Goal: Task Accomplishment & Management: Manage account settings

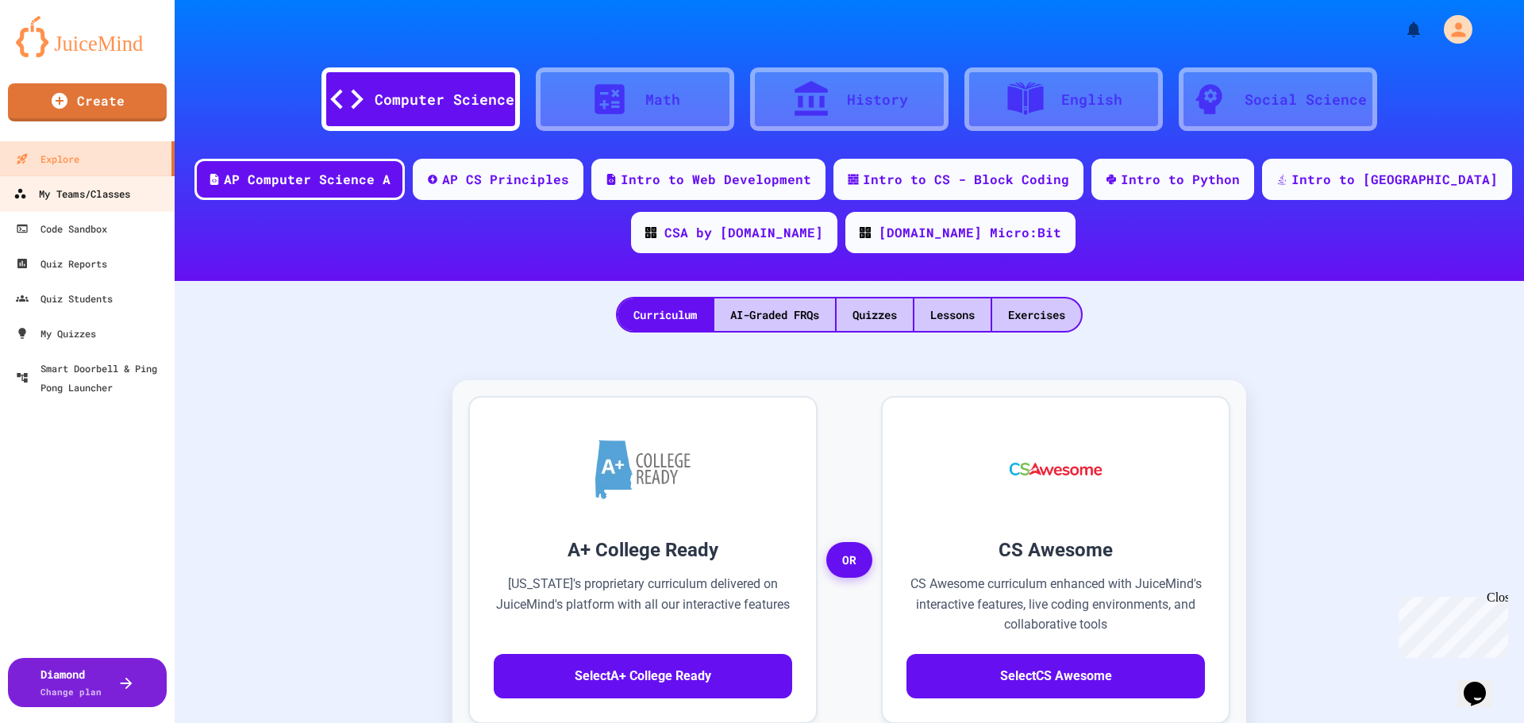
click at [116, 192] on div "My Teams/Classes" at bounding box center [71, 194] width 117 height 20
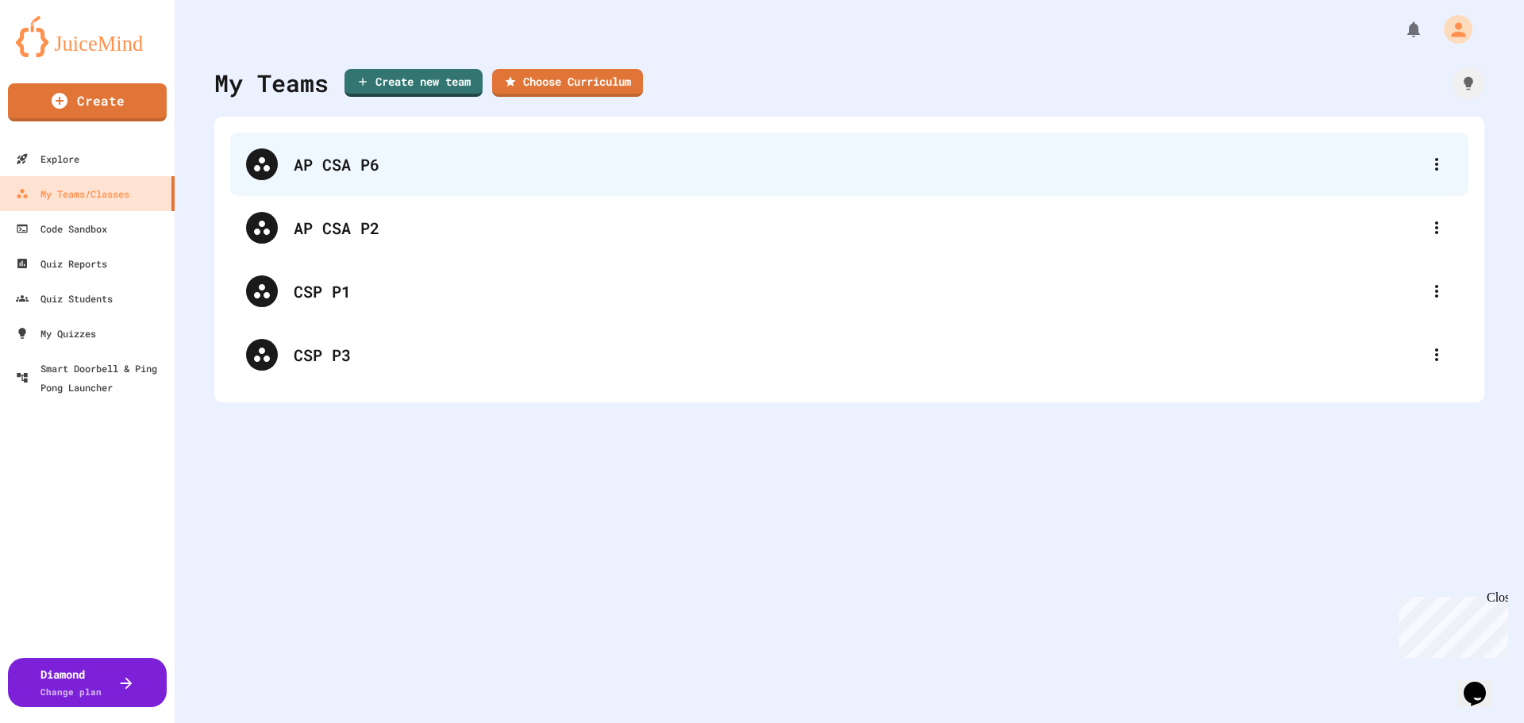
click at [448, 181] on div "AP CSA P6" at bounding box center [849, 164] width 1238 height 63
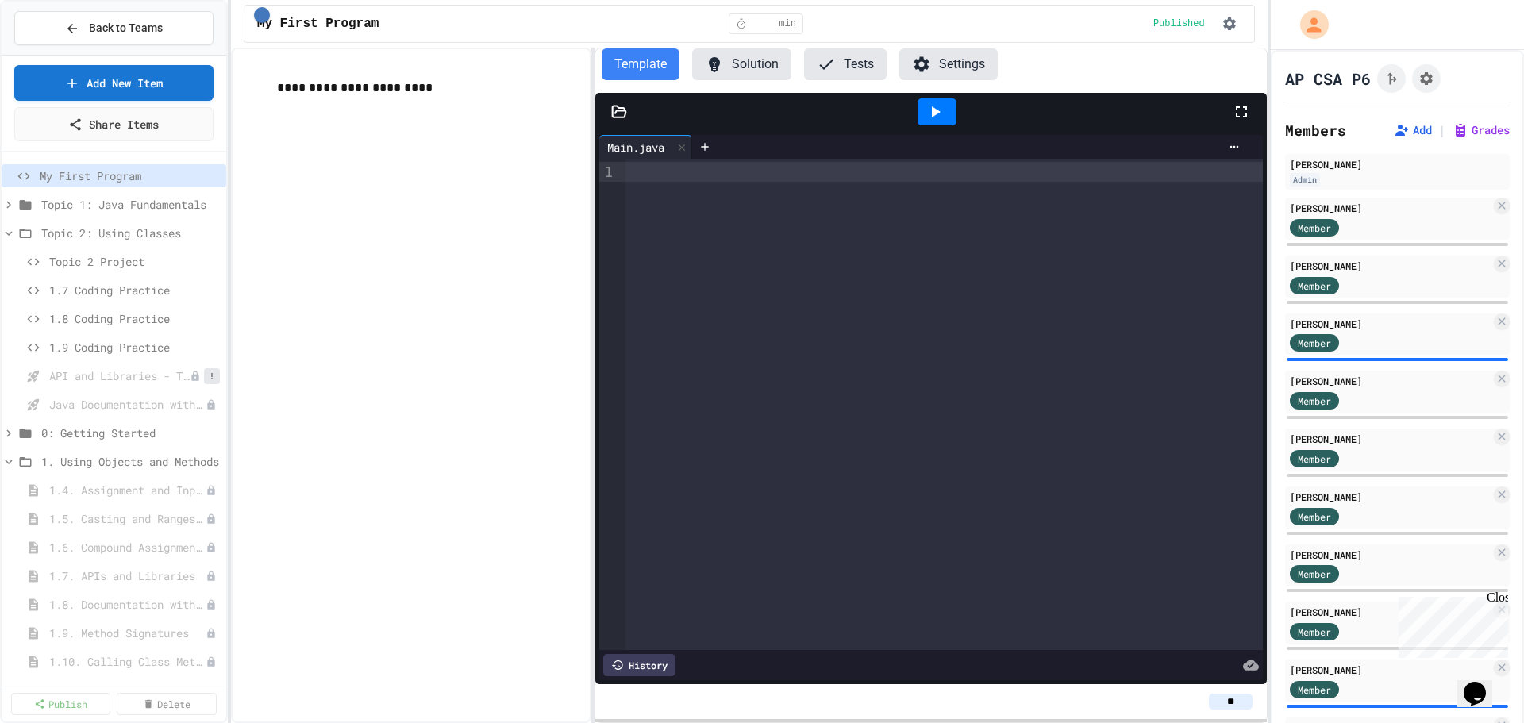
click at [204, 380] on button at bounding box center [212, 376] width 16 height 16
click at [172, 424] on button "Publish" at bounding box center [157, 434] width 100 height 29
click at [207, 404] on icon at bounding box center [212, 405] width 10 height 10
click at [168, 454] on button "Publish" at bounding box center [157, 462] width 100 height 29
click at [83, 285] on span "1.7 Coding Practice" at bounding box center [126, 290] width 155 height 17
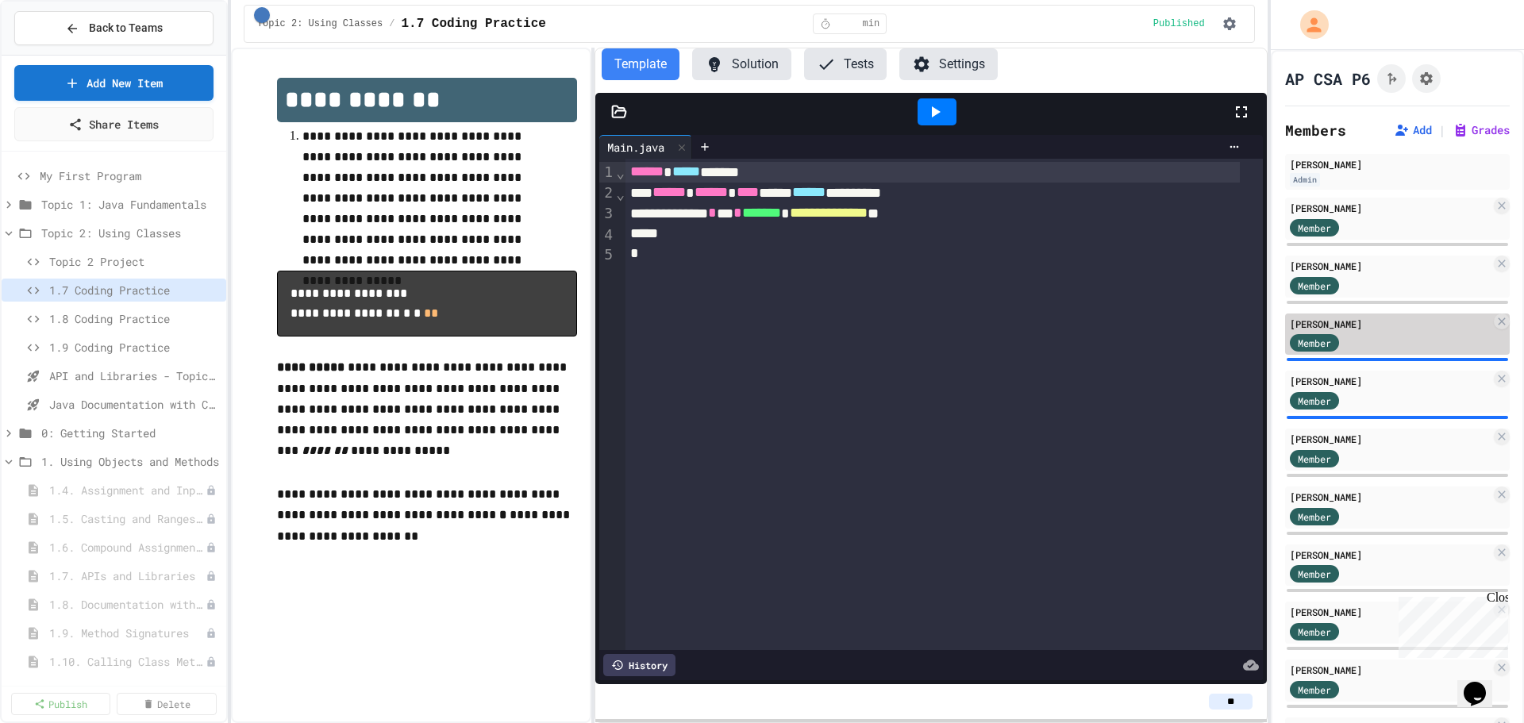
click at [1412, 336] on div "Member" at bounding box center [1389, 342] width 201 height 20
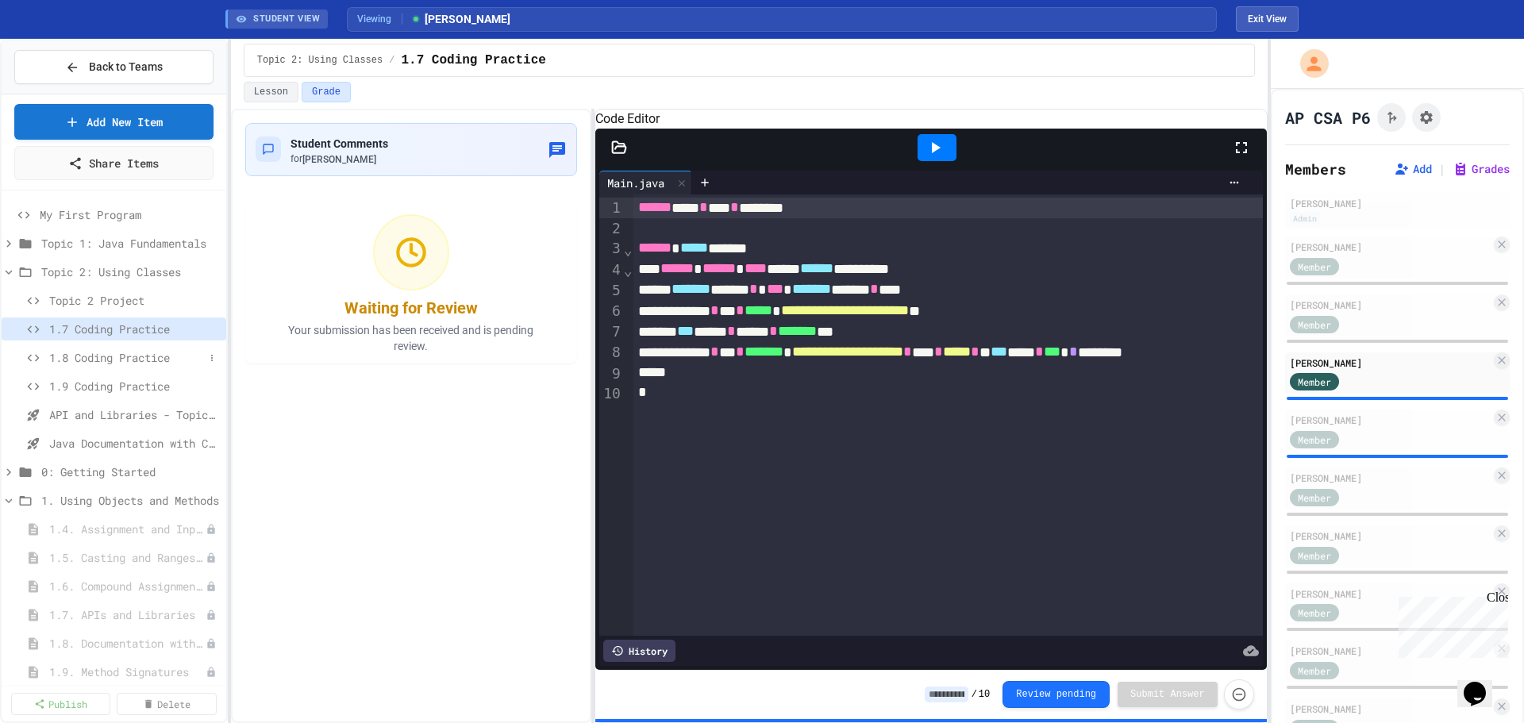
click at [128, 364] on span "1.8 Coding Practice" at bounding box center [126, 357] width 155 height 17
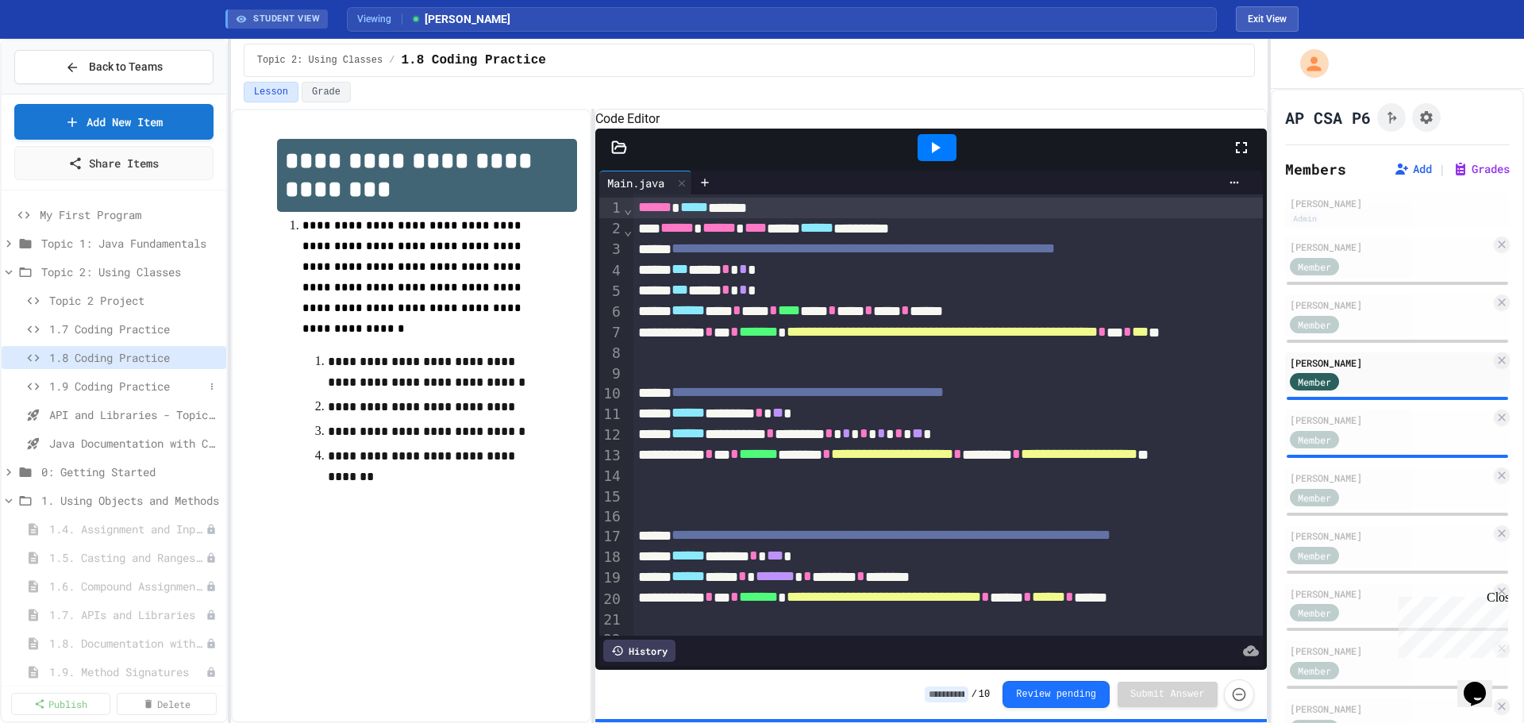
click at [103, 380] on span "1.9 Coding Practice" at bounding box center [126, 386] width 155 height 17
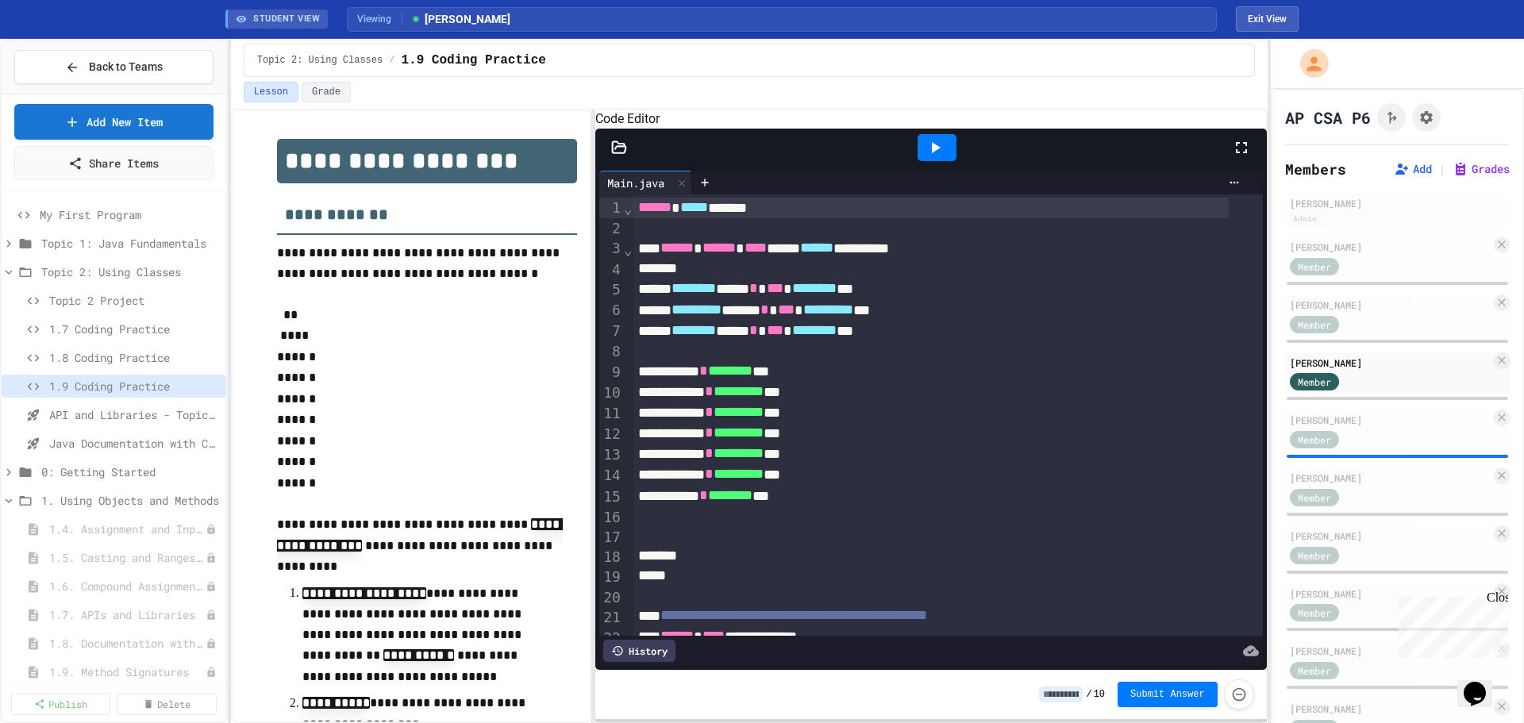
click at [940, 157] on icon at bounding box center [934, 147] width 19 height 19
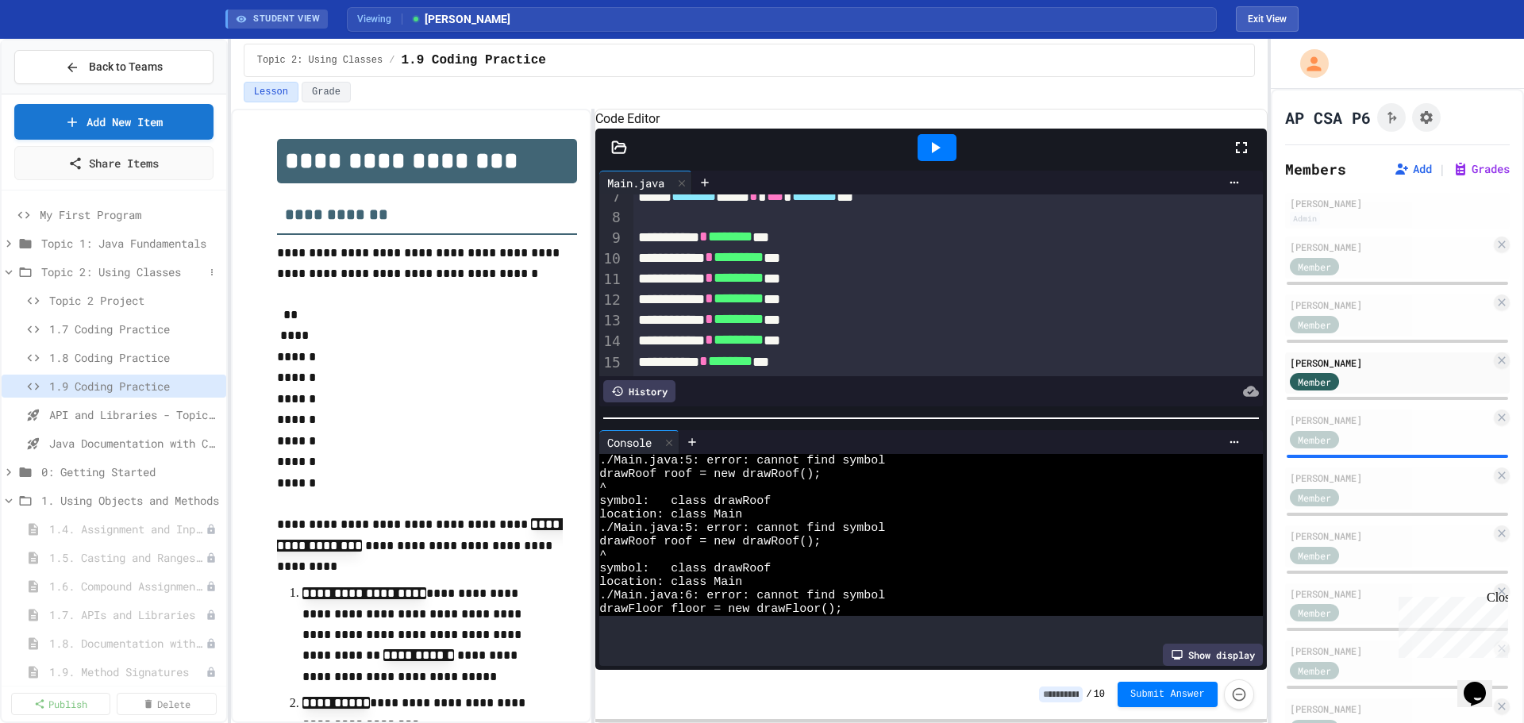
scroll to position [55, 0]
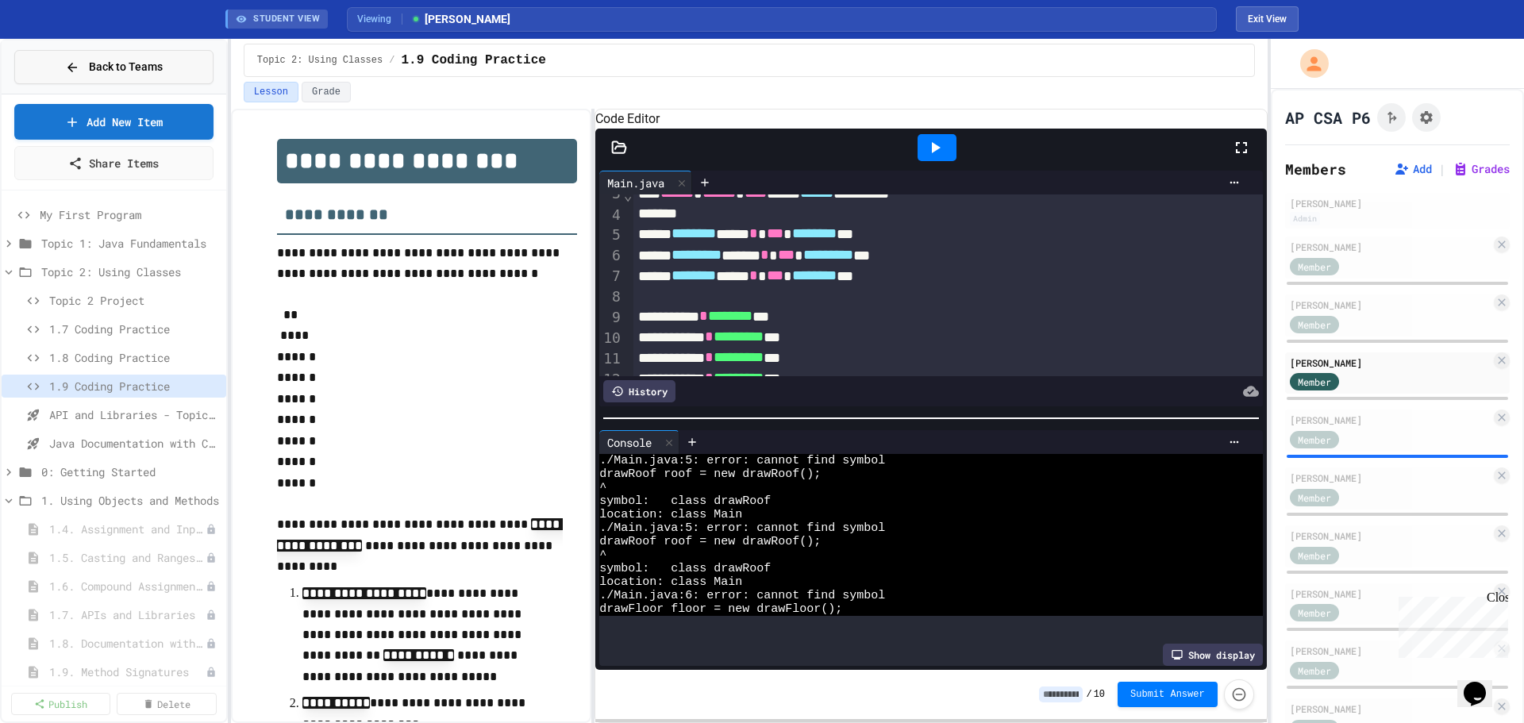
click at [160, 54] on button "Back to Teams" at bounding box center [113, 67] width 199 height 34
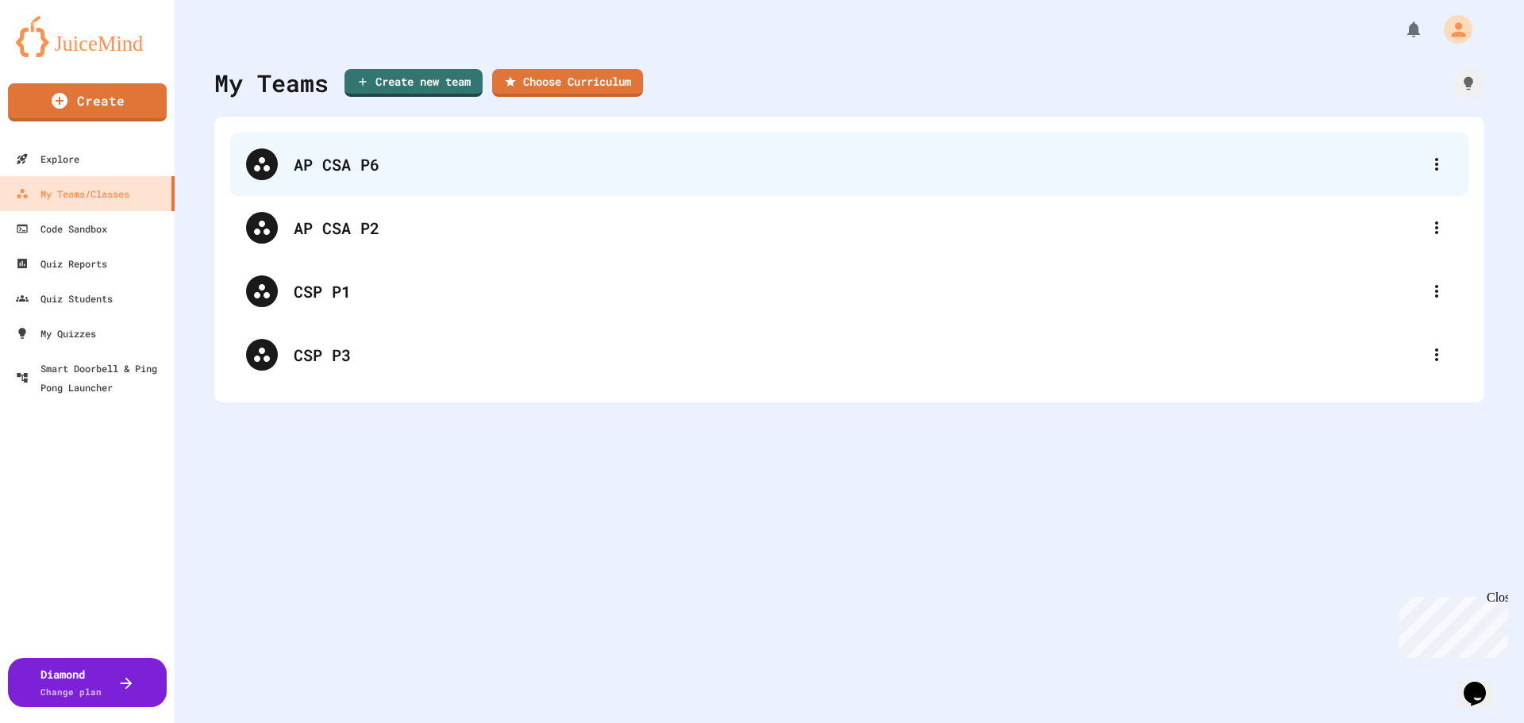
click at [362, 171] on div "AP CSA P6" at bounding box center [857, 164] width 1127 height 24
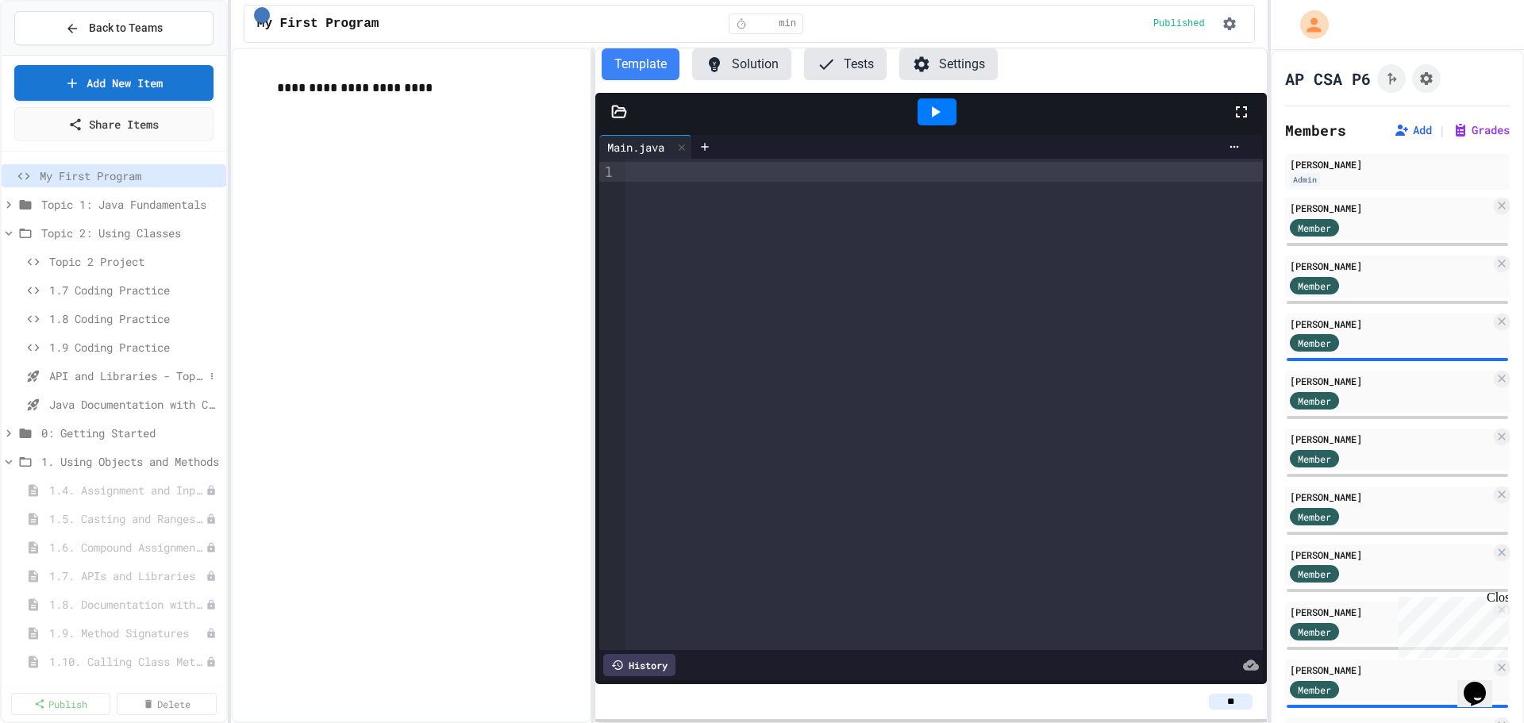
click at [123, 378] on span "API and Libraries - Topic 1.7" at bounding box center [126, 375] width 155 height 17
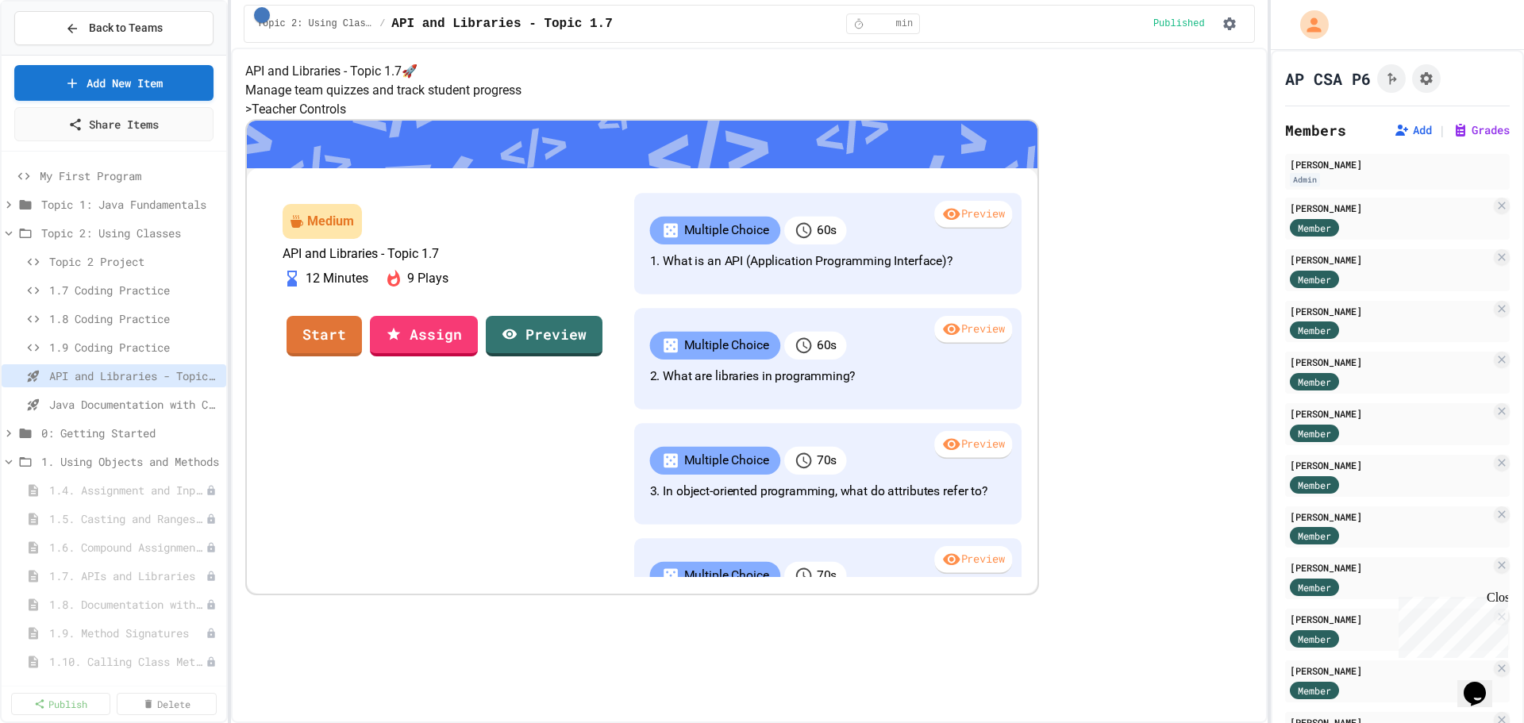
click at [120, 398] on span "Java Documentation with Comments - Topic 1.8" at bounding box center [134, 404] width 171 height 17
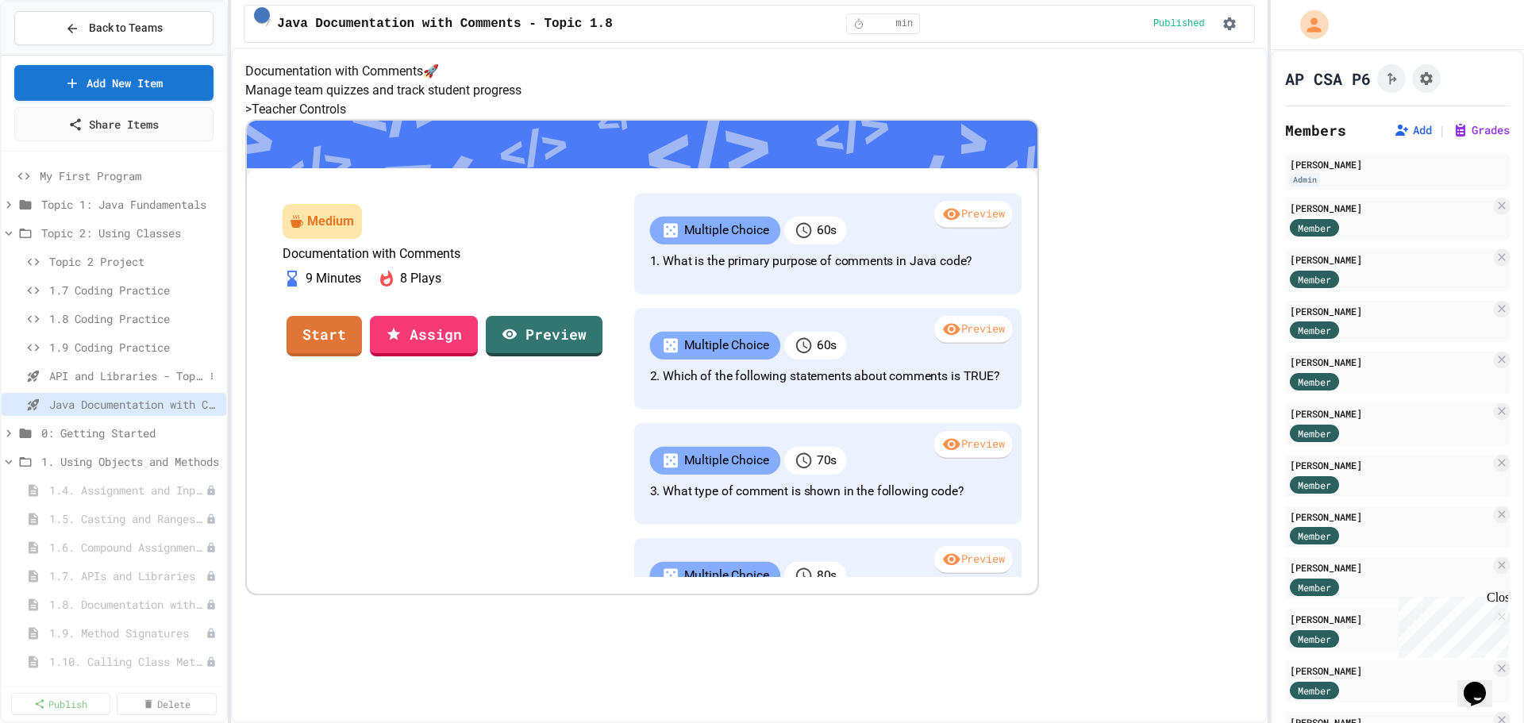
click at [119, 374] on span "API and Libraries - Topic 1.7" at bounding box center [126, 375] width 155 height 17
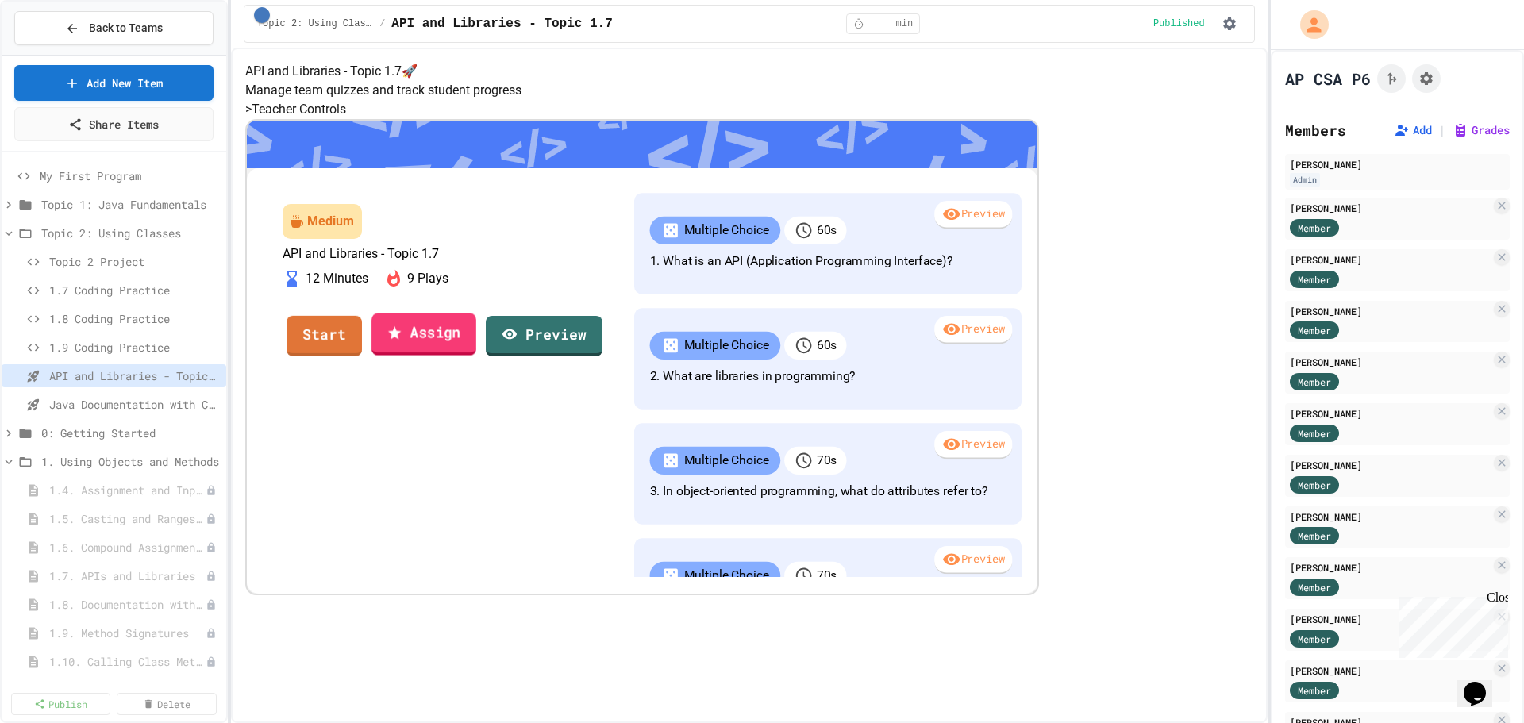
click at [476, 355] on link "Assign" at bounding box center [423, 334] width 105 height 43
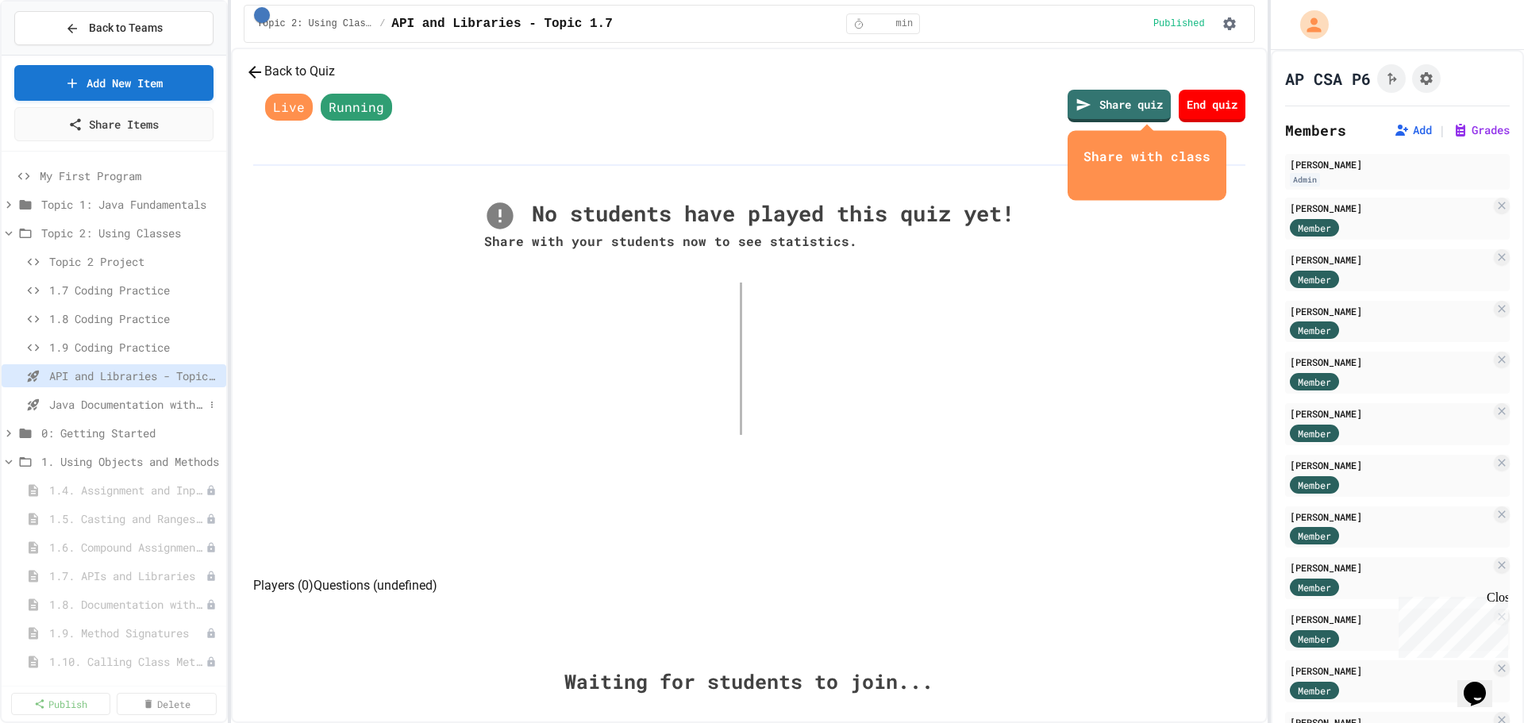
click at [145, 394] on div "Java Documentation with Comments - Topic 1.8" at bounding box center [114, 404] width 225 height 23
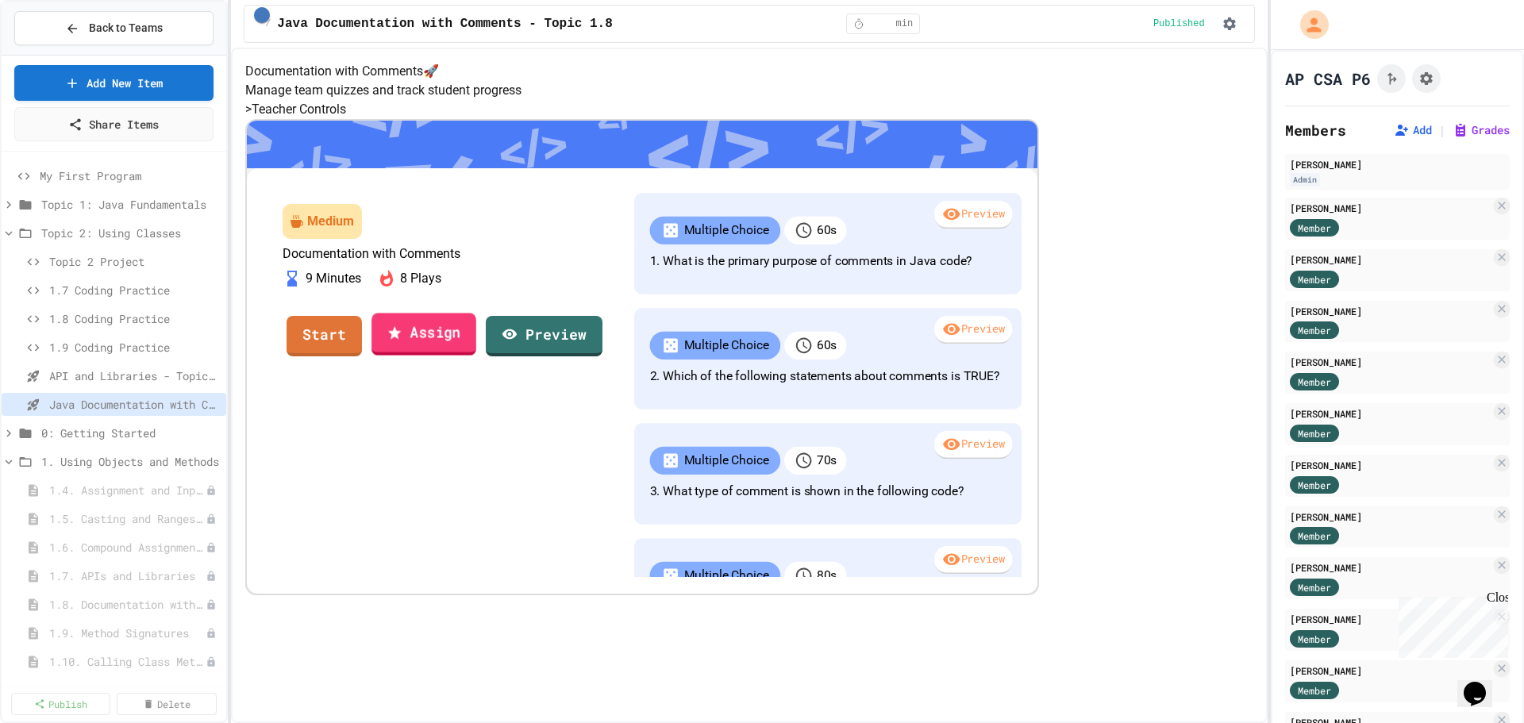
click at [476, 355] on link "Assign" at bounding box center [423, 334] width 105 height 43
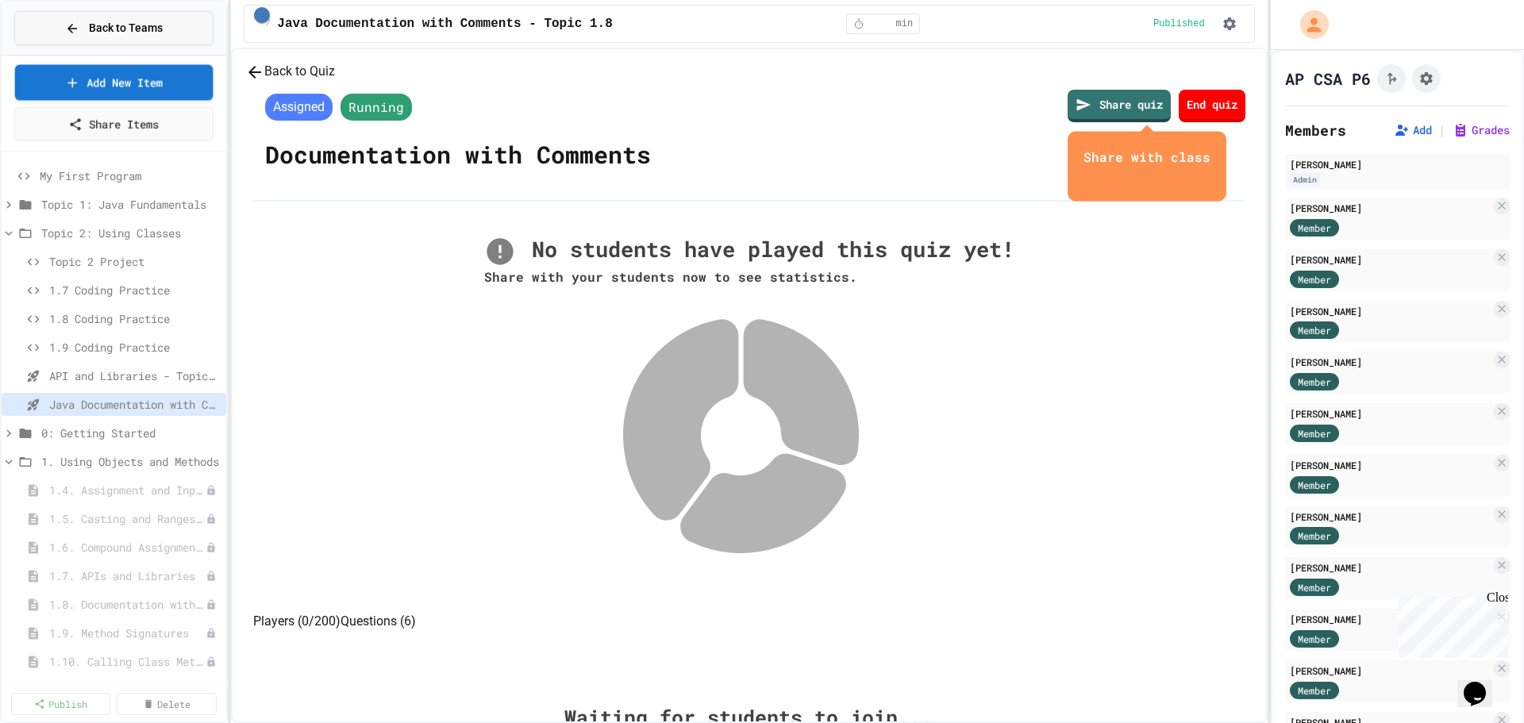
click at [171, 18] on button "Back to Teams" at bounding box center [113, 28] width 199 height 34
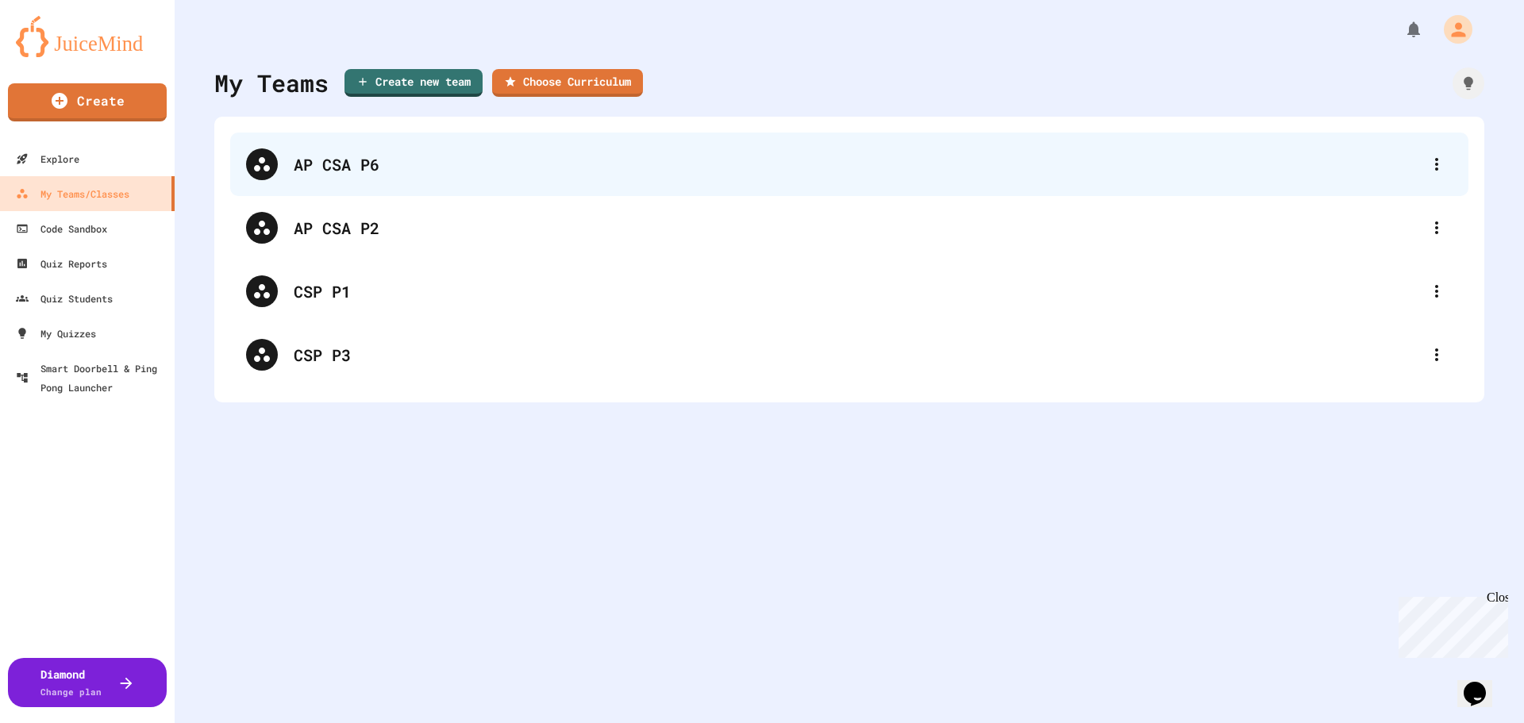
click at [417, 172] on div "AP CSA P6" at bounding box center [857, 164] width 1127 height 24
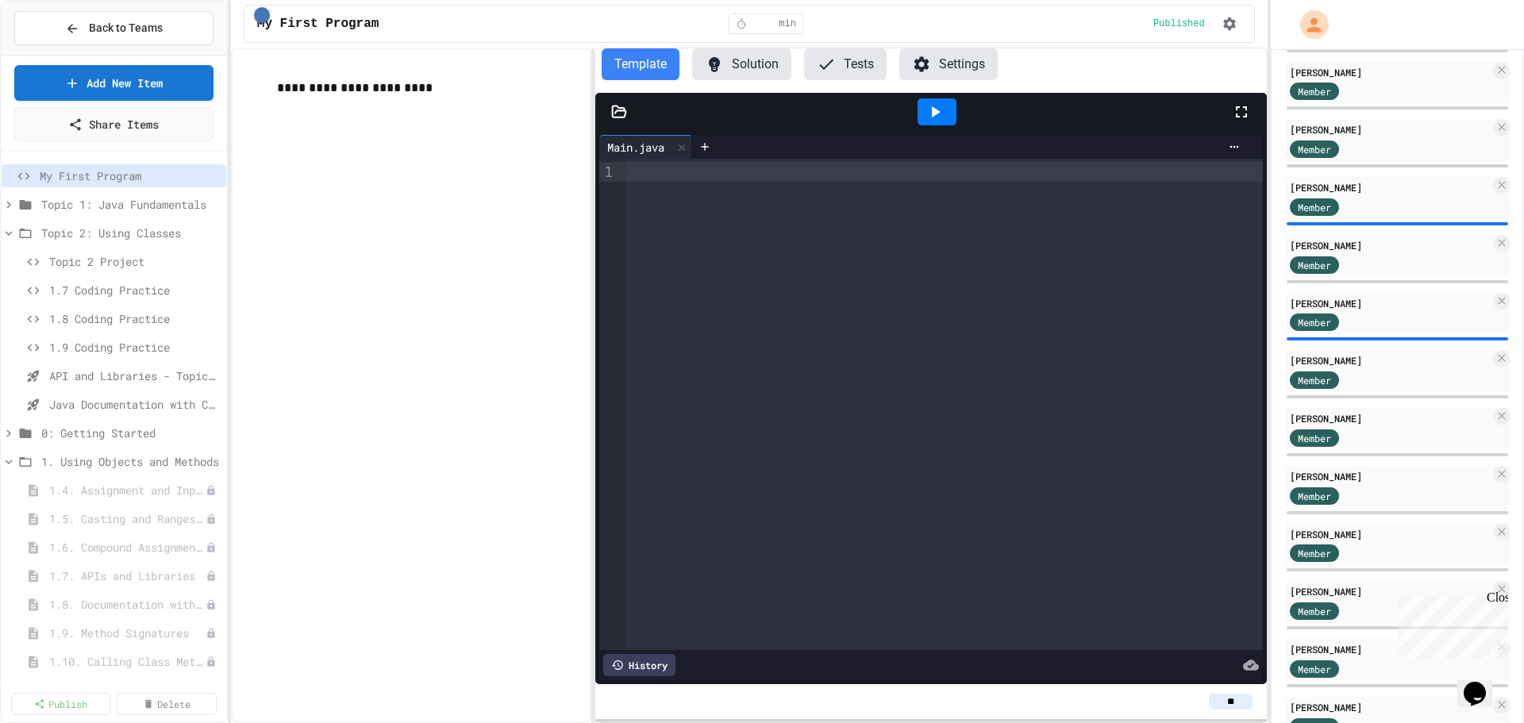
scroll to position [403, 0]
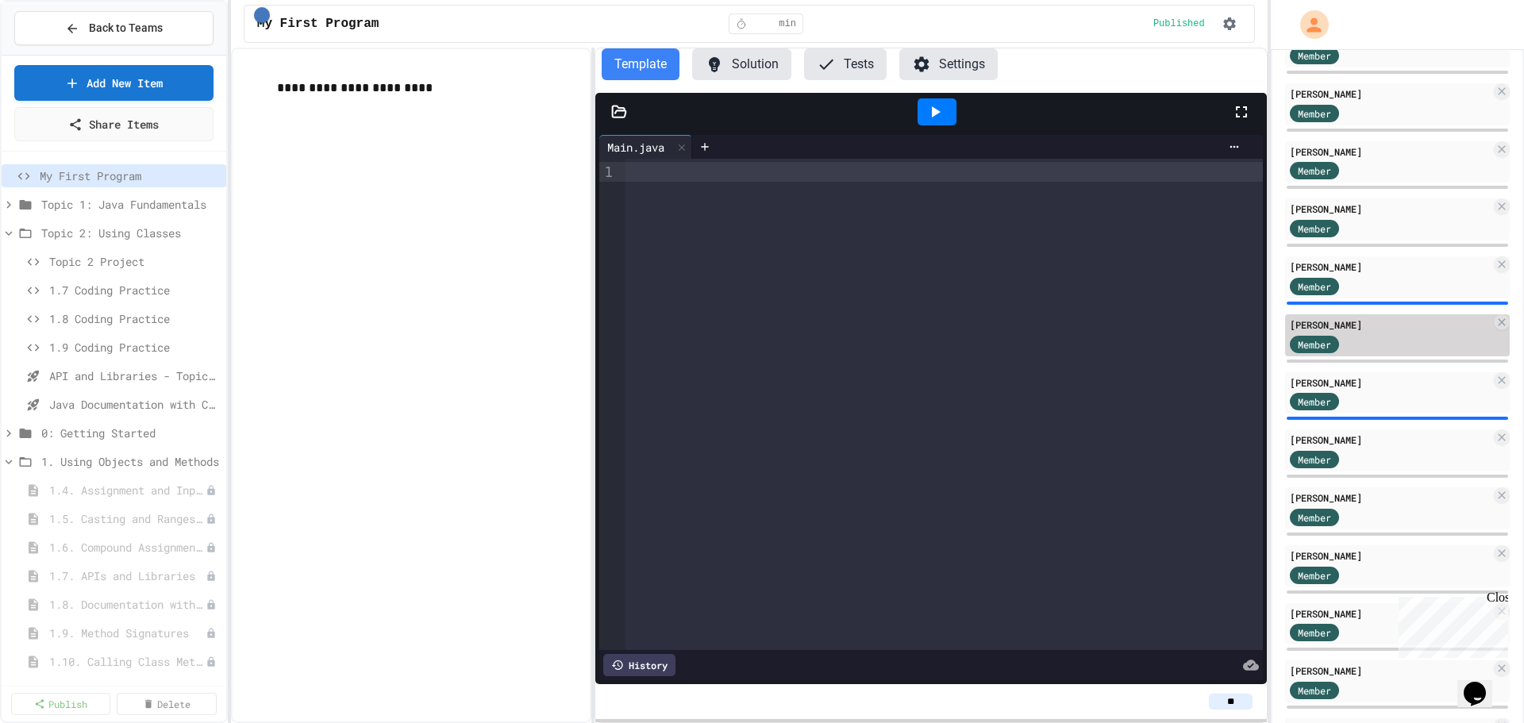
click at [1373, 338] on div "Member" at bounding box center [1389, 343] width 201 height 20
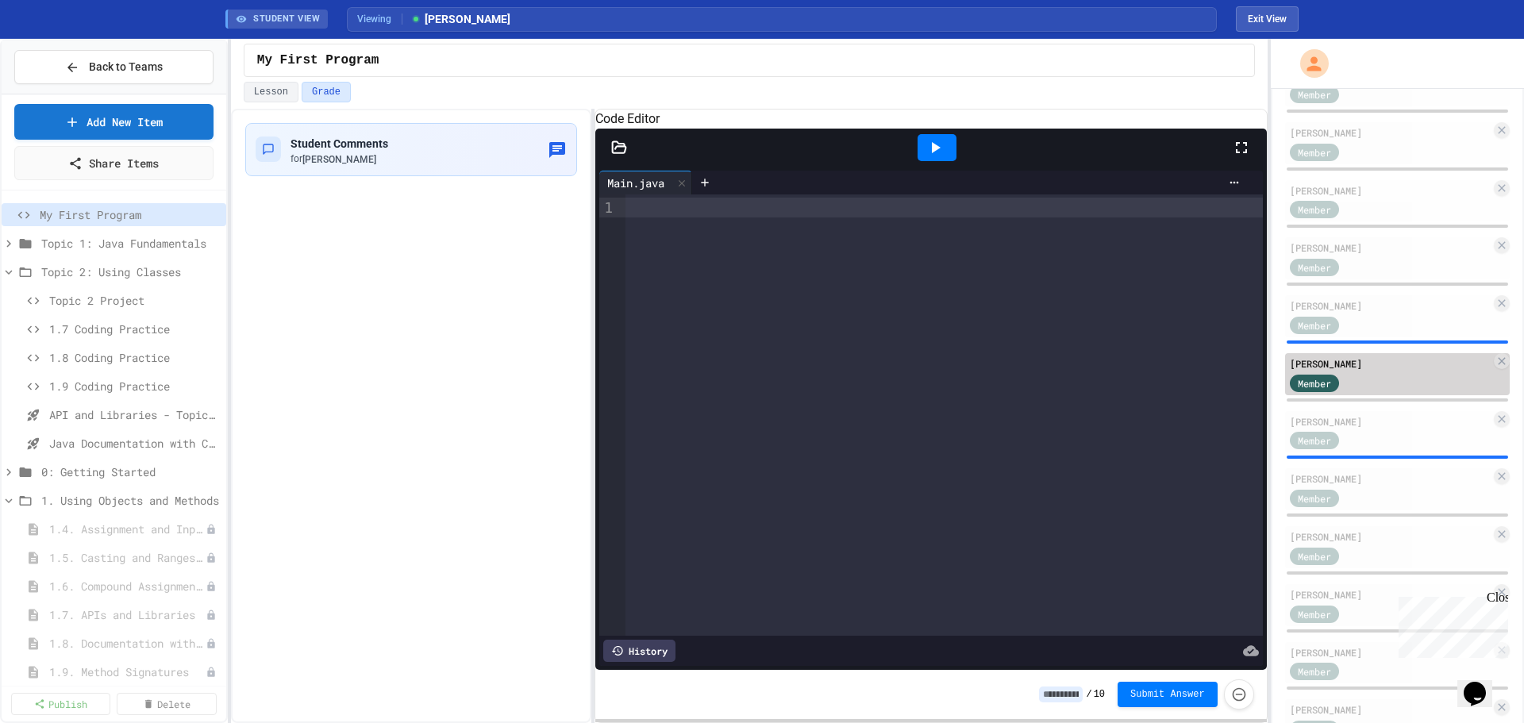
click at [1336, 354] on div "[PERSON_NAME] Member" at bounding box center [1397, 374] width 225 height 42
click at [1325, 46] on button "My Account" at bounding box center [1315, 63] width 44 height 44
click at [130, 81] on div at bounding box center [762, 361] width 1524 height 723
click at [142, 75] on span "Back to Teams" at bounding box center [126, 67] width 74 height 17
